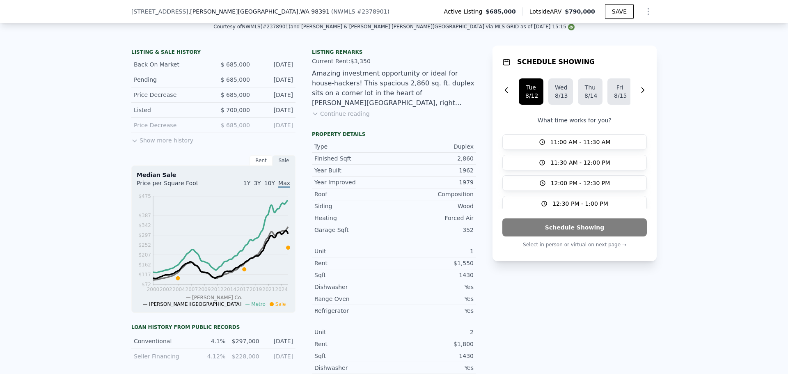
scroll to position [202, 0]
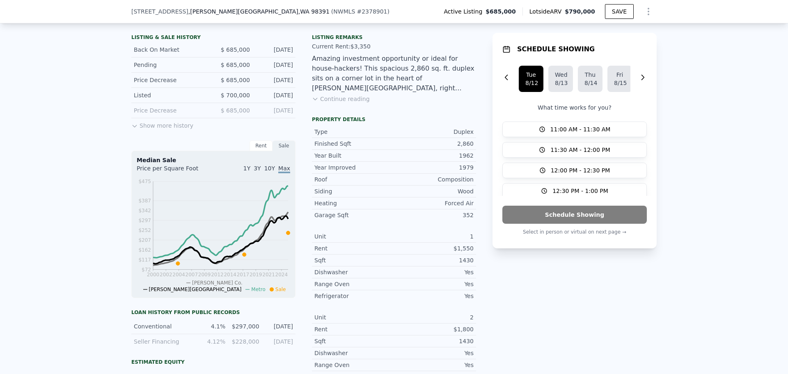
click at [338, 103] on button "Continue reading" at bounding box center [341, 99] width 58 height 8
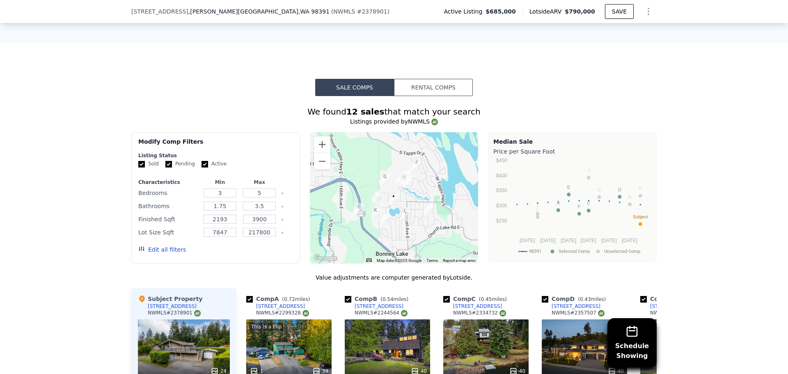
scroll to position [777, 0]
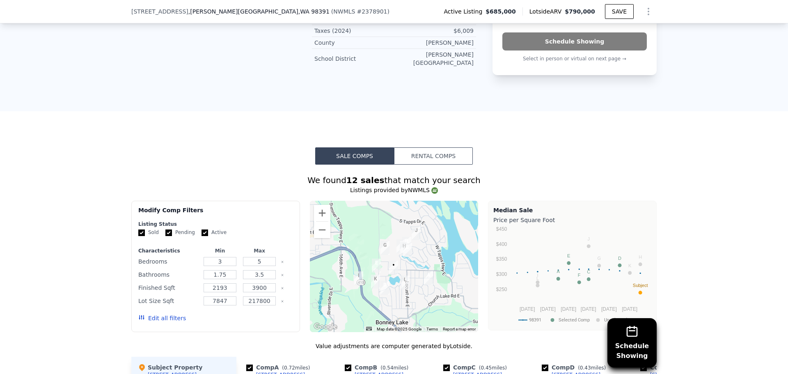
click at [420, 147] on button "Rental Comps" at bounding box center [433, 155] width 79 height 17
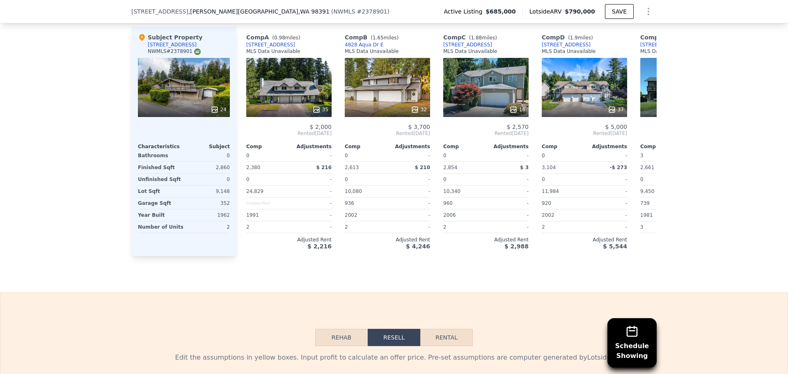
scroll to position [1187, 0]
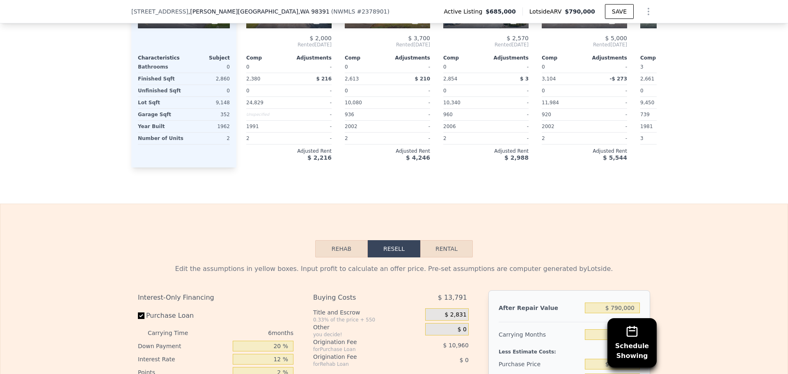
click at [446, 240] on button "Rental" at bounding box center [446, 248] width 53 height 17
select select "30"
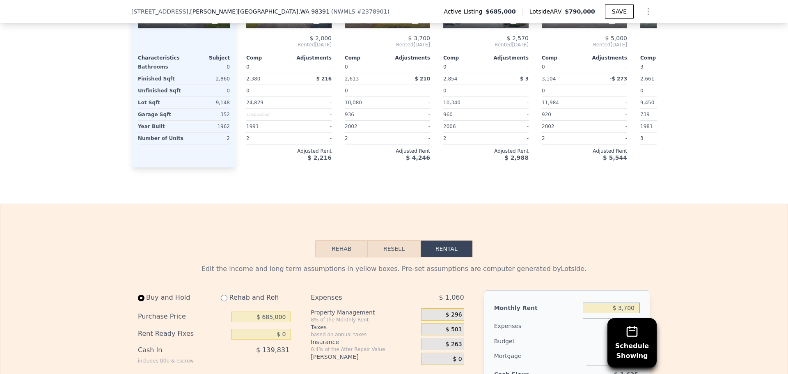
drag, startPoint x: 631, startPoint y: 271, endPoint x: 613, endPoint y: 274, distance: 18.7
click at [613, 302] on input "$ 3,700" at bounding box center [611, 307] width 57 height 11
type input "$ 4,000"
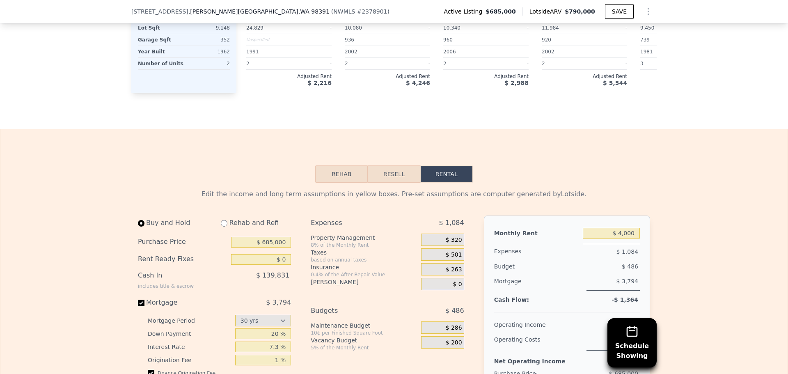
scroll to position [1269, 0]
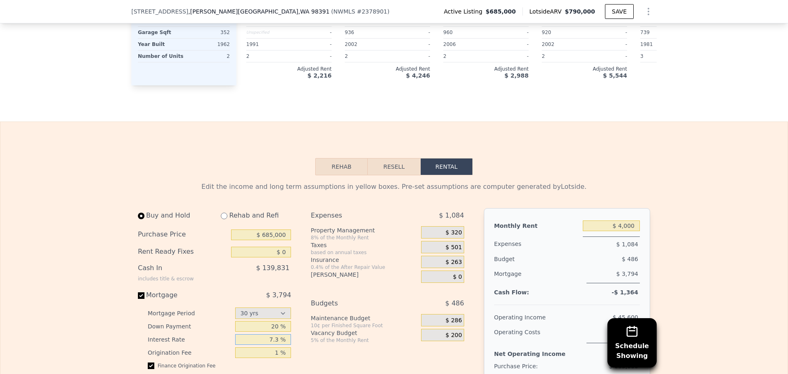
drag, startPoint x: 277, startPoint y: 302, endPoint x: 262, endPoint y: 305, distance: 14.7
click at [262, 334] on input "7.3 %" at bounding box center [263, 339] width 56 height 11
type input "6.5 %"
click at [414, 356] on div "Expenses $ 1,084 Property Management 8% of the Monthly Rent $ 320 Taxes based o…" at bounding box center [391, 318] width 160 height 221
click at [271, 229] on input "$ 685,000" at bounding box center [261, 234] width 60 height 11
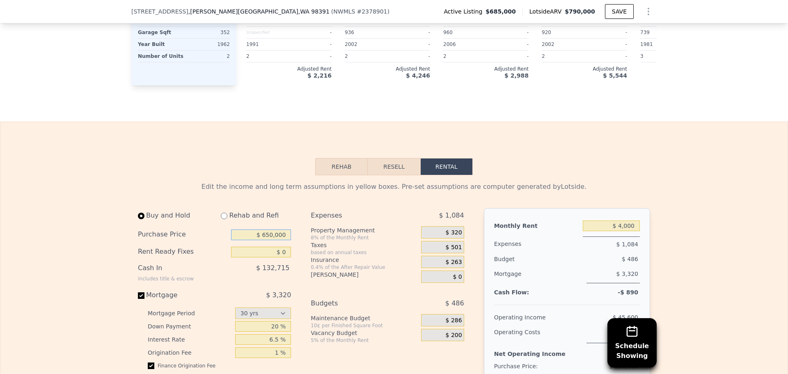
click at [270, 229] on input "$ 650,000" at bounding box center [261, 234] width 60 height 11
type input "$ 600,000"
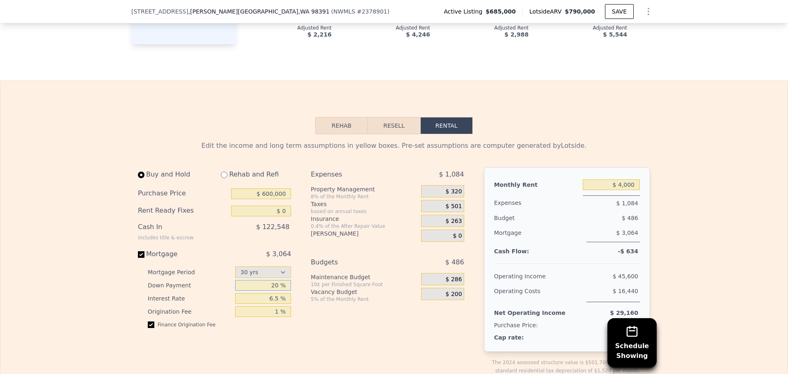
click at [274, 280] on input "20 %" at bounding box center [263, 285] width 56 height 11
type input "13 %"
click at [313, 289] on div "Expenses $ 1,084 Property Management 8% of the Monthly Rent $ 320 Taxes based o…" at bounding box center [391, 277] width 160 height 221
click at [148, 321] on input "checkbox" at bounding box center [151, 324] width 7 height 7
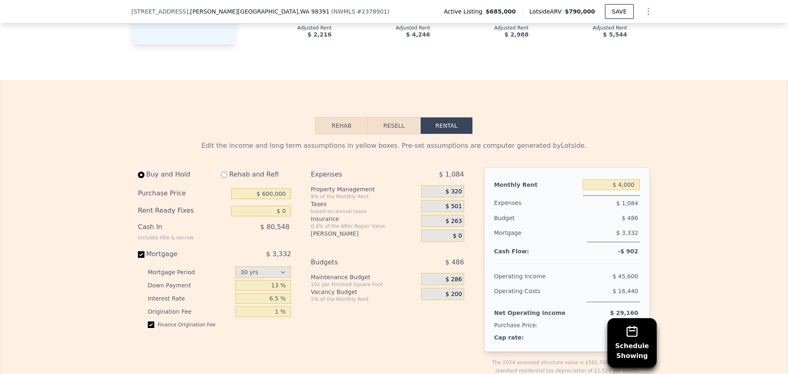
click at [148, 321] on input "checkbox" at bounding box center [151, 324] width 7 height 7
checkbox input "true"
click at [458, 188] on span "$ 320" at bounding box center [454, 191] width 16 height 7
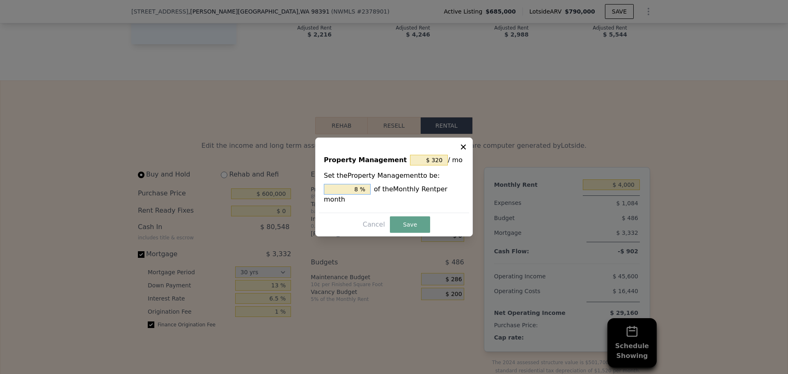
drag, startPoint x: 360, startPoint y: 192, endPoint x: 339, endPoint y: 197, distance: 21.6
click at [339, 194] on input "8 %" at bounding box center [347, 189] width 47 height 11
type input "$ 0"
type input "0 %"
click at [417, 223] on button "Save" at bounding box center [410, 224] width 40 height 16
